Goal: Check status: Check status

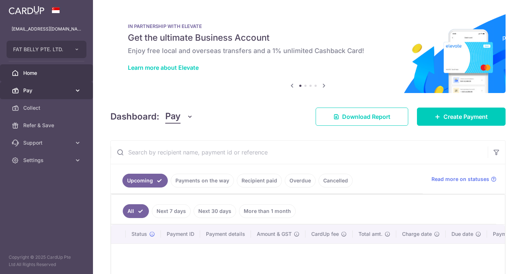
click at [55, 93] on span "Pay" at bounding box center [47, 90] width 48 height 7
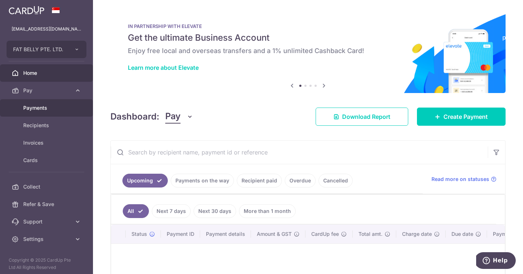
click at [50, 109] on span "Payments" at bounding box center [47, 107] width 48 height 7
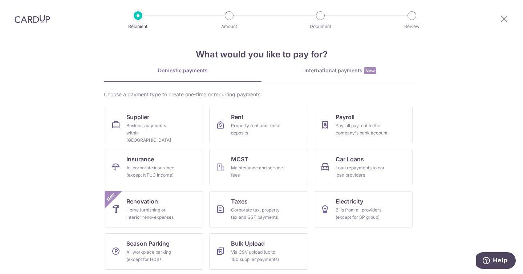
scroll to position [8, 0]
click at [139, 14] on div at bounding box center [138, 15] width 9 height 9
click at [35, 19] on img at bounding box center [33, 19] width 36 height 9
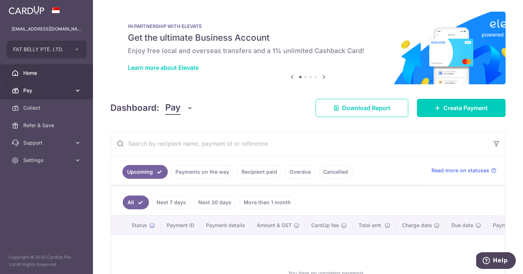
click at [85, 89] on link "Pay" at bounding box center [46, 90] width 93 height 17
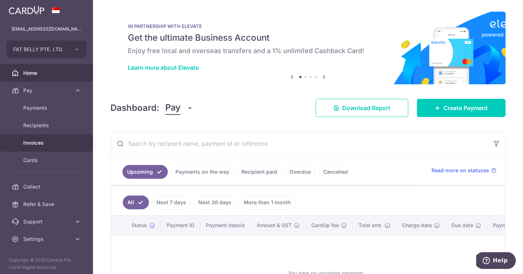
click at [47, 142] on span "Invoices" at bounding box center [47, 142] width 48 height 7
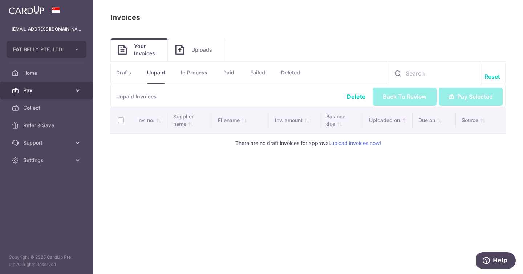
click at [36, 89] on span "Pay" at bounding box center [47, 90] width 48 height 7
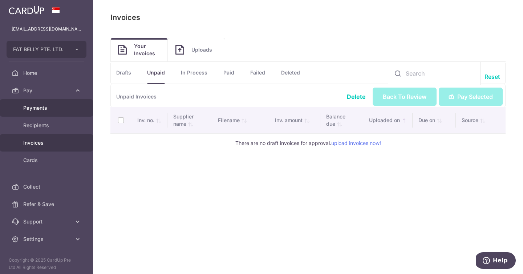
click at [61, 110] on span "Payments" at bounding box center [47, 107] width 48 height 7
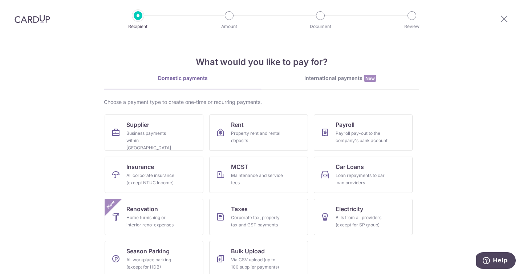
click at [328, 64] on h4 "What would you like to pay for?" at bounding box center [262, 62] width 316 height 13
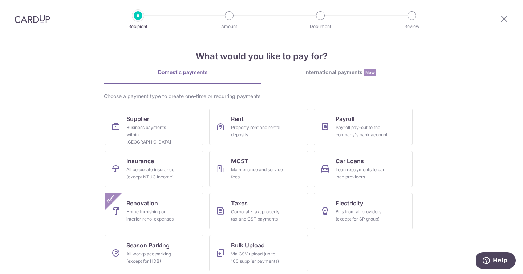
scroll to position [9, 0]
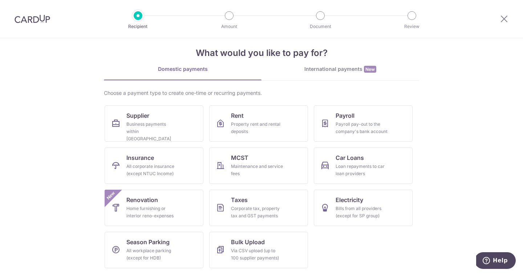
click at [510, 20] on div at bounding box center [505, 19] width 38 height 38
click at [505, 20] on icon at bounding box center [504, 18] width 9 height 9
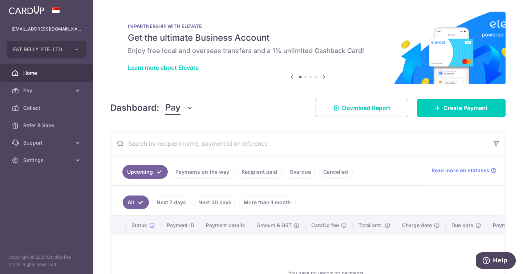
click at [258, 172] on link "Recipient paid" at bounding box center [259, 172] width 45 height 14
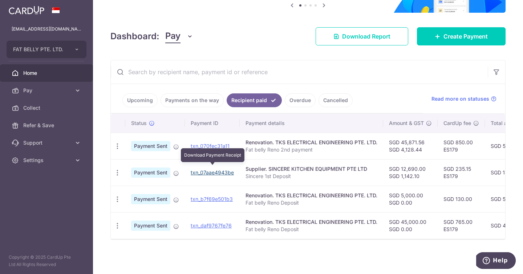
click at [202, 169] on link "txn_07aae4943be" at bounding box center [212, 172] width 43 height 6
